Goal: Task Accomplishment & Management: Manage account settings

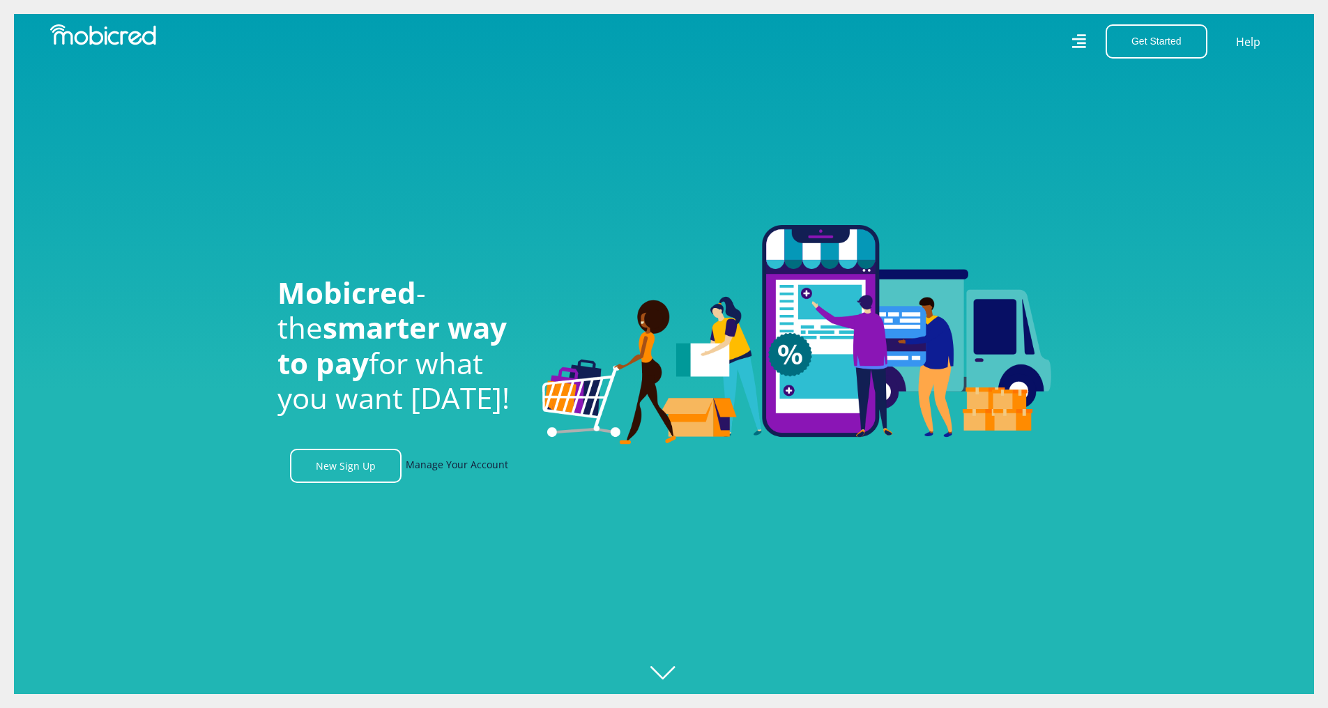
click at [457, 466] on link "Manage Your Account" at bounding box center [457, 466] width 103 height 34
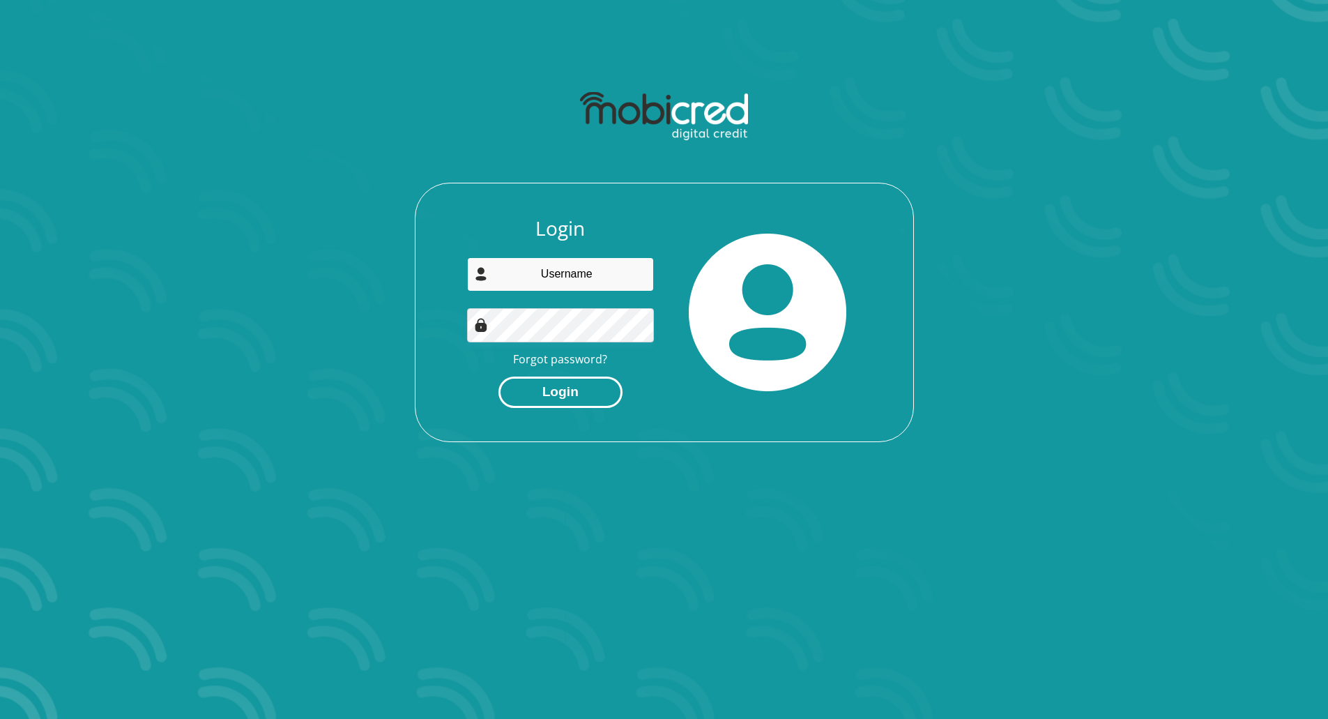
type input "nicodenetans@gmail.com"
click at [561, 392] on button "Login" at bounding box center [561, 392] width 124 height 31
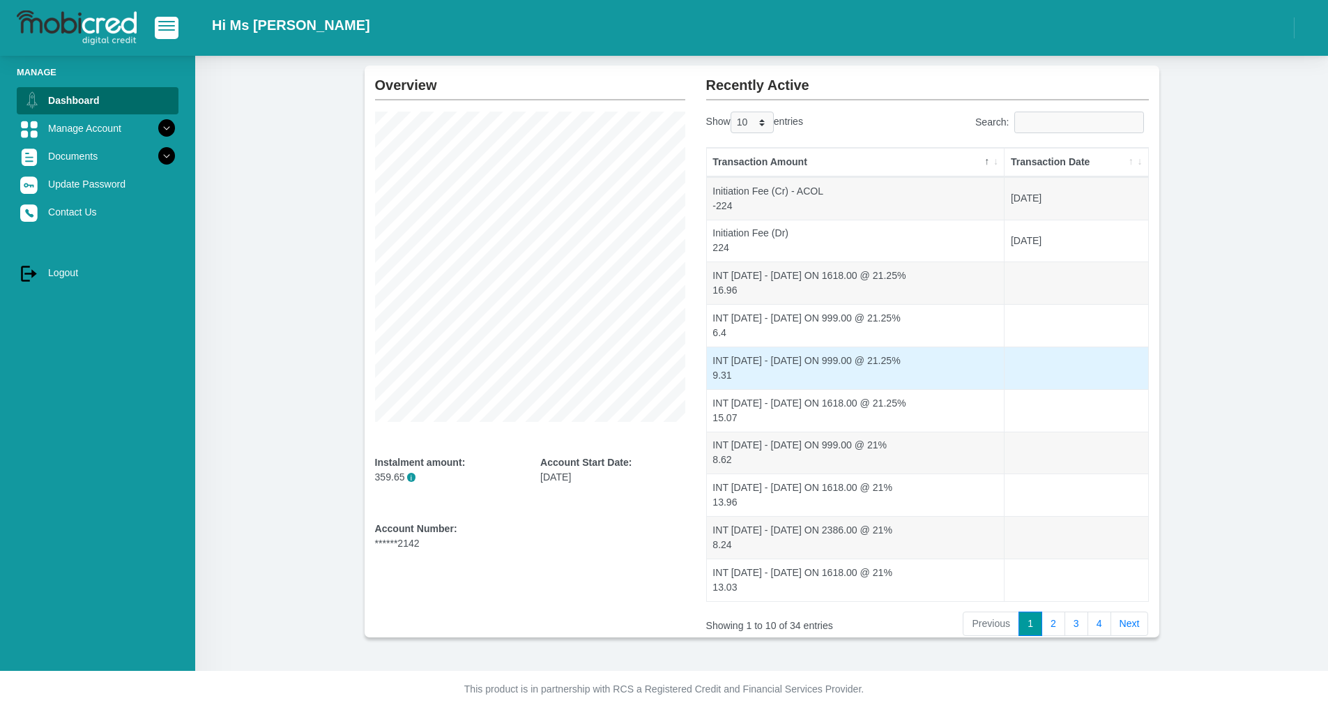
scroll to position [68, 0]
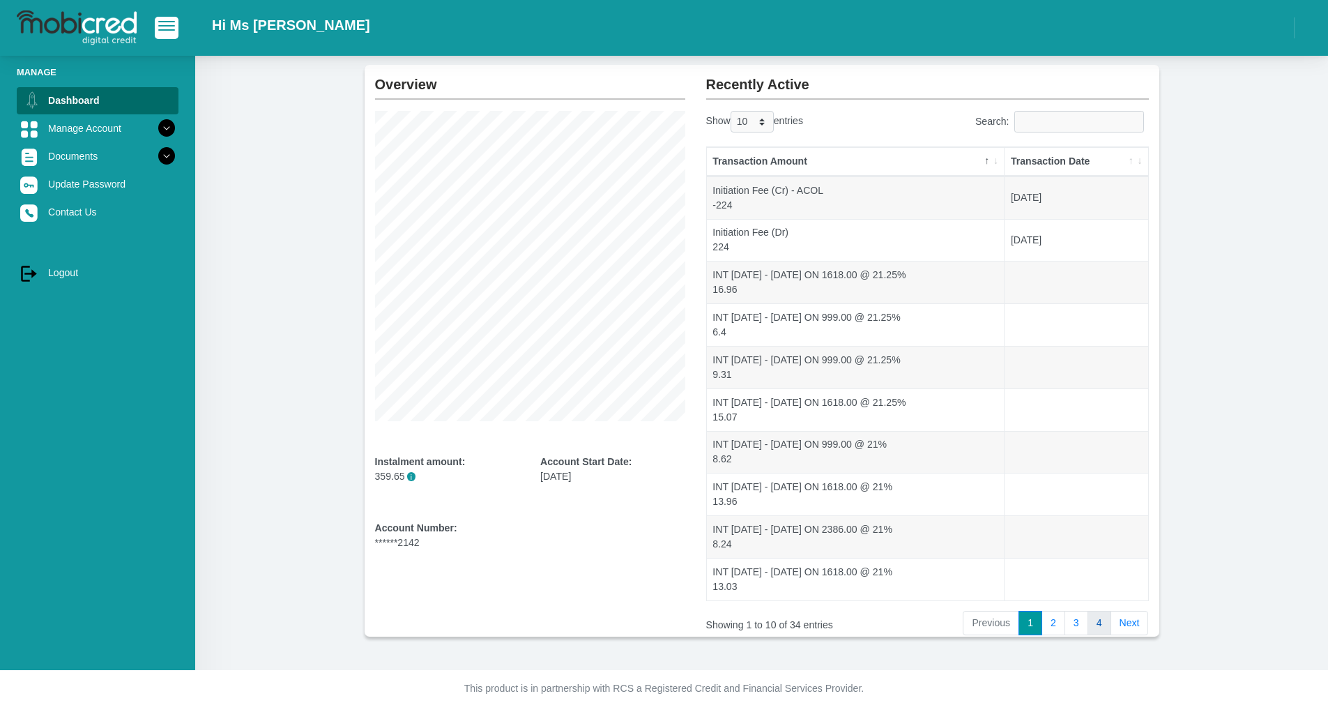
click at [1099, 621] on link "4" at bounding box center [1100, 623] width 24 height 25
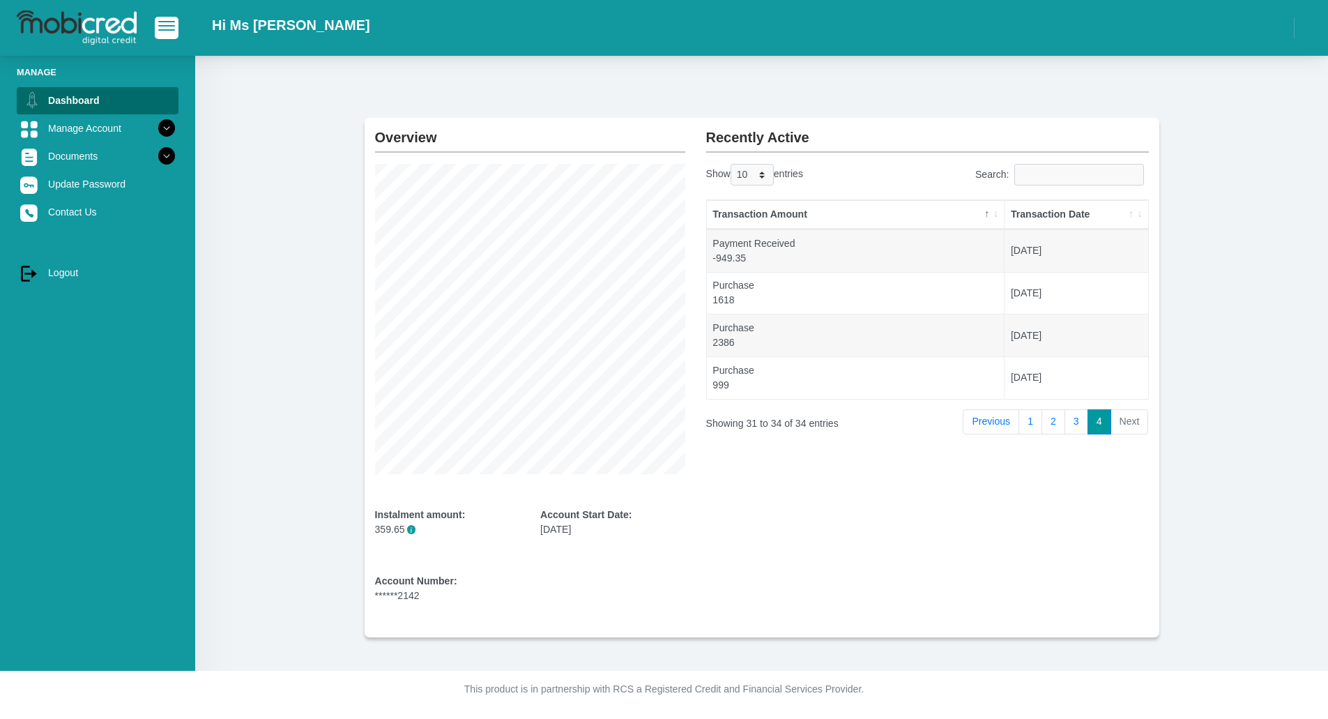
scroll to position [15, 0]
click at [103, 124] on link "Manage Account" at bounding box center [98, 128] width 162 height 26
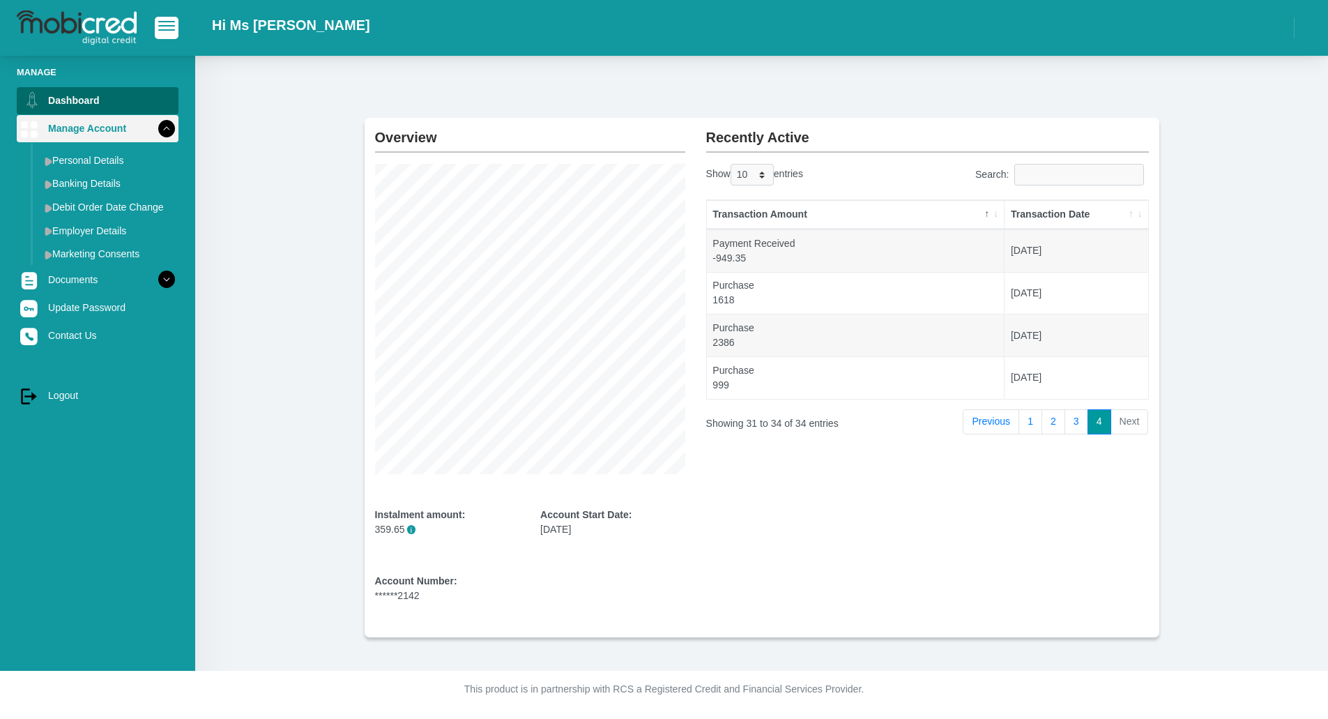
click at [158, 127] on icon at bounding box center [167, 128] width 24 height 24
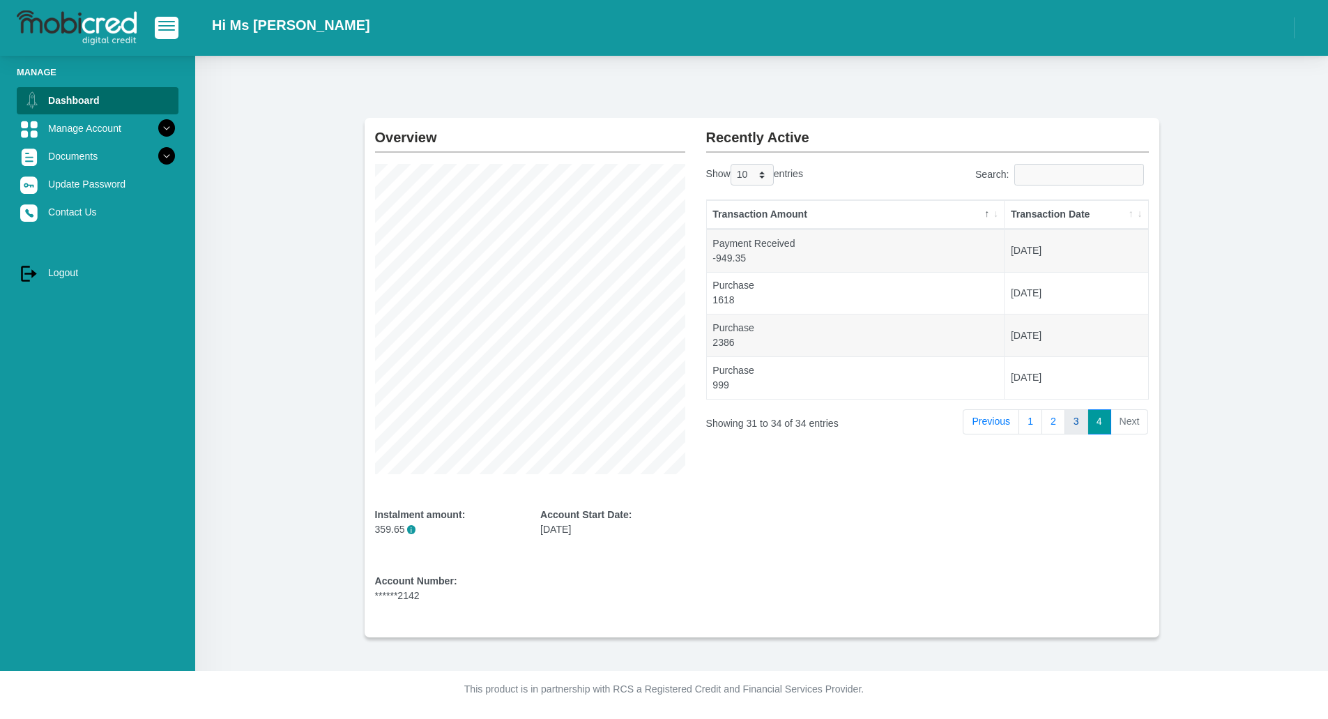
click at [1077, 430] on link "3" at bounding box center [1077, 421] width 24 height 25
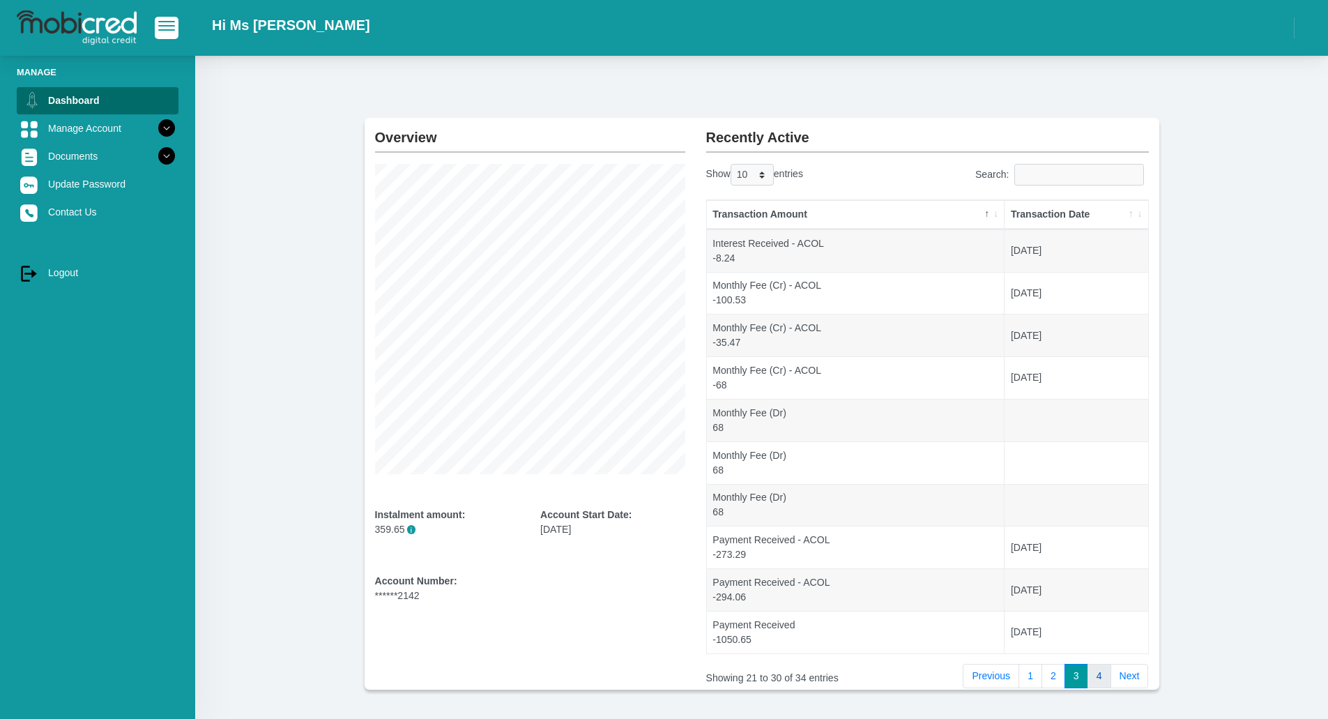
click at [1106, 683] on link "4" at bounding box center [1100, 676] width 24 height 25
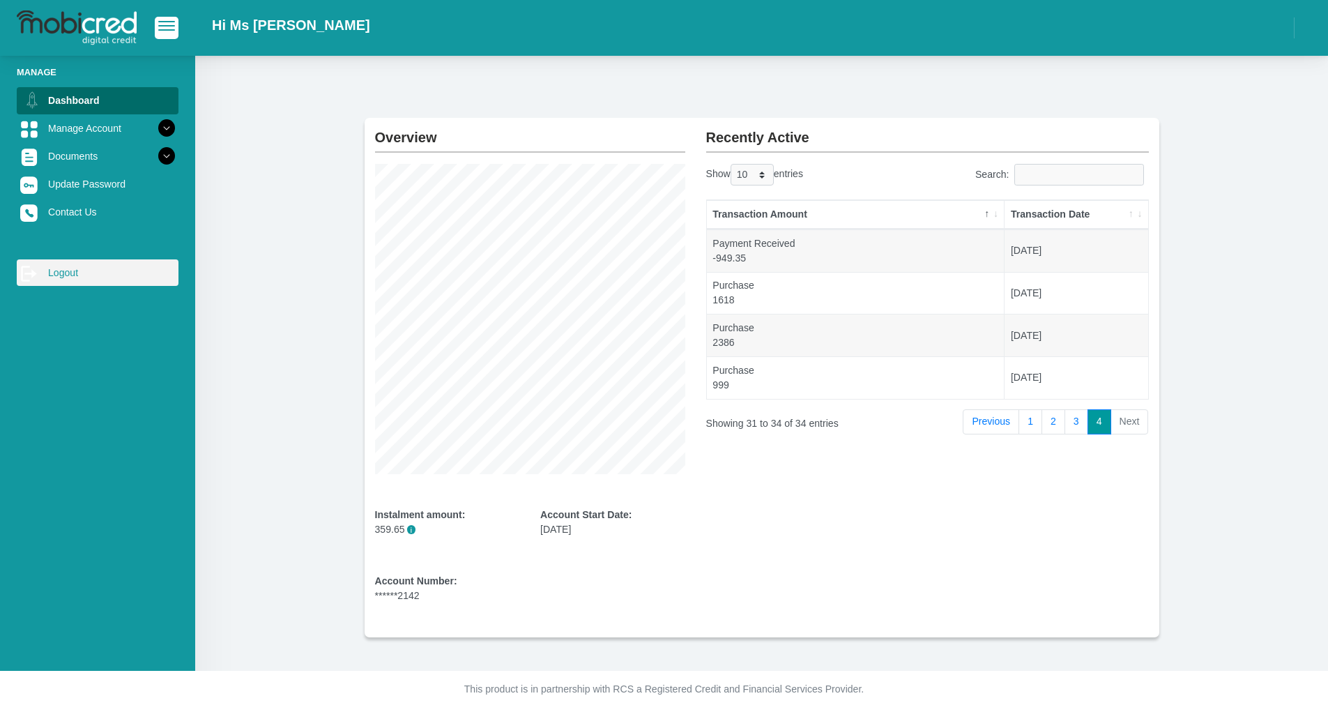
click at [50, 273] on link "log out Logout" at bounding box center [98, 272] width 162 height 26
